Goal: Task Accomplishment & Management: Complete application form

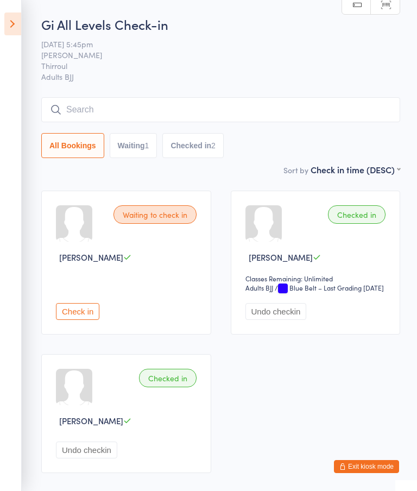
click at [362, 469] on button "Exit kiosk mode" at bounding box center [366, 466] width 65 height 13
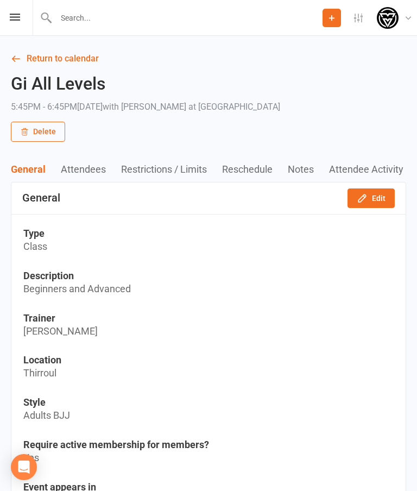
click at [6, 23] on div "Prospect Member Non-attending contact Class / event Appointment Grading event T…" at bounding box center [208, 18] width 417 height 36
click at [12, 16] on icon at bounding box center [15, 17] width 10 height 7
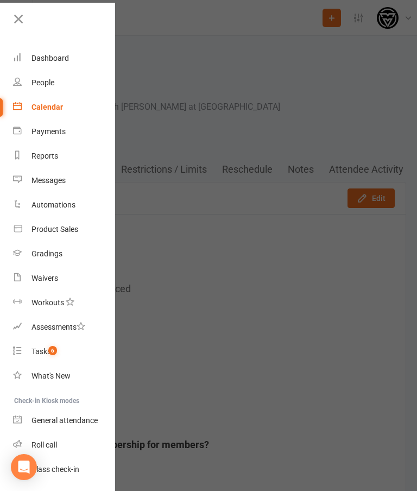
click at [62, 84] on link "People" at bounding box center [64, 83] width 103 height 24
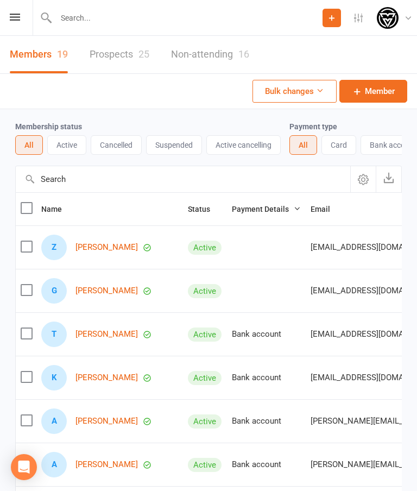
click at [197, 14] on input "text" at bounding box center [188, 17] width 270 height 15
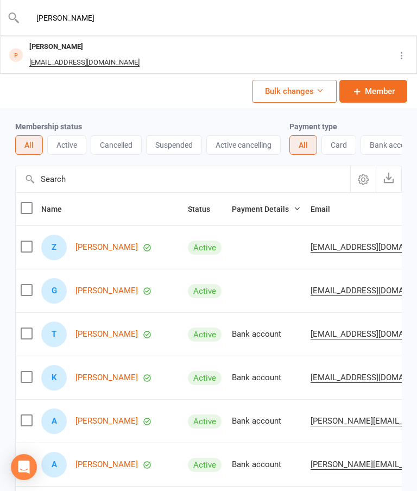
type input "Rob"
click at [150, 50] on div "Rob Finch rob3361@outlook.com" at bounding box center [182, 55] width 361 height 36
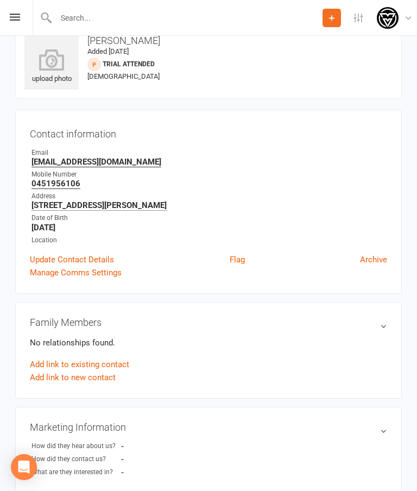
scroll to position [36, 0]
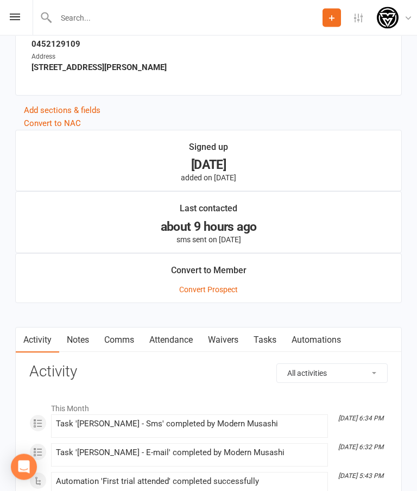
click at [232, 335] on link "Waivers" at bounding box center [223, 340] width 46 height 25
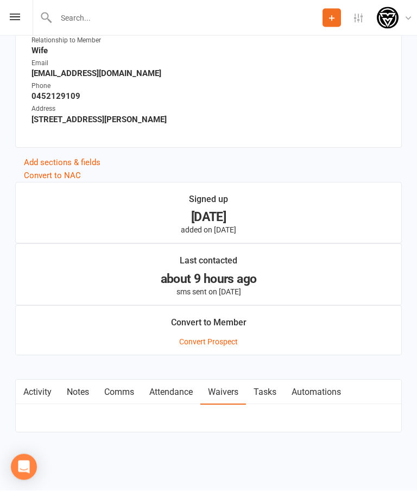
scroll to position [611, 0]
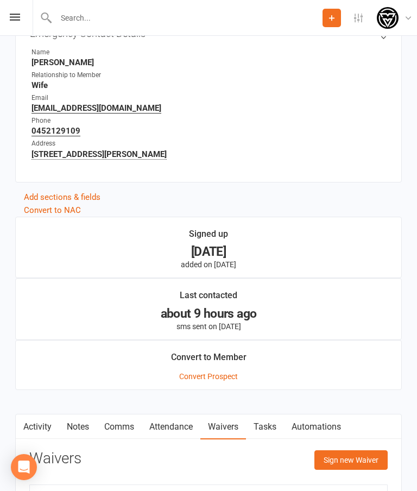
click at [345, 466] on button "Sign new Waiver" at bounding box center [351, 460] width 73 height 20
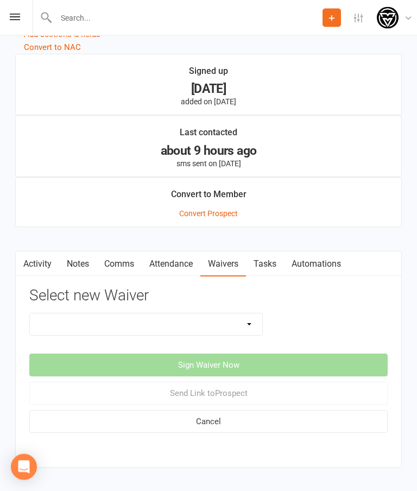
scroll to position [774, 0]
click at [243, 327] on select "Introduction Lesson Form Membership Sign Up Non paying member Payment details" at bounding box center [146, 324] width 232 height 22
select select "14399"
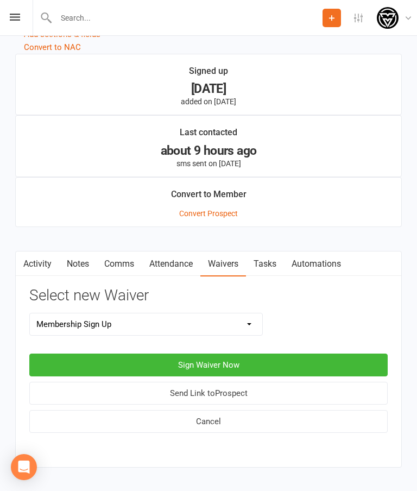
click at [272, 360] on button "Sign Waiver Now" at bounding box center [208, 365] width 359 height 23
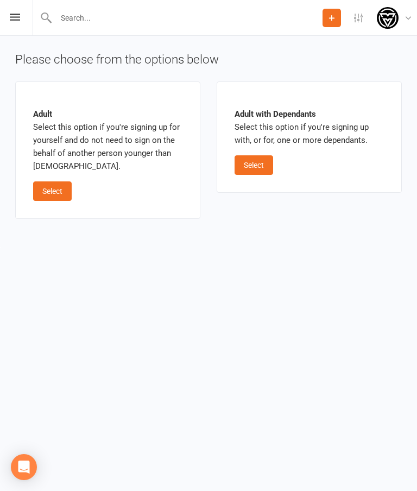
click at [65, 188] on button "Select" at bounding box center [52, 191] width 39 height 20
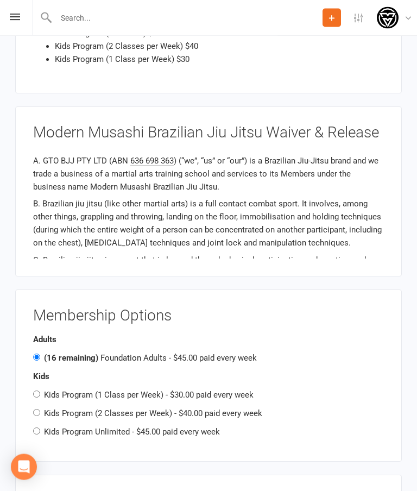
scroll to position [956, 0]
